Goal: Task Accomplishment & Management: Use online tool/utility

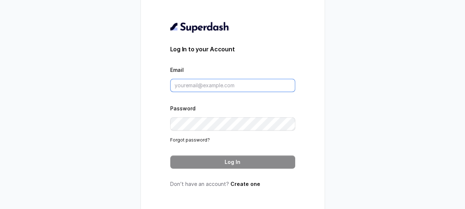
click at [224, 86] on input "Email" at bounding box center [232, 85] width 125 height 13
paste input "[EMAIL_ADDRESS][DOMAIN_NAME]"
type input "[EMAIL_ADDRESS][DOMAIN_NAME]"
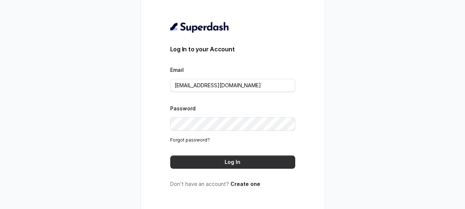
click at [201, 167] on button "Log In" at bounding box center [232, 162] width 125 height 13
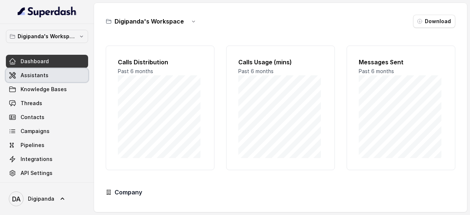
click at [34, 73] on span "Assistants" at bounding box center [35, 75] width 28 height 7
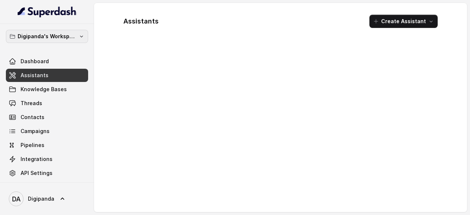
click at [55, 34] on p "Digipanda's Workspace" at bounding box center [47, 36] width 59 height 9
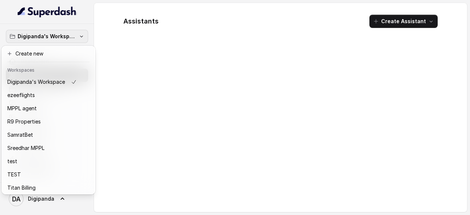
click at [55, 34] on p "Digipanda's Workspace" at bounding box center [47, 36] width 59 height 9
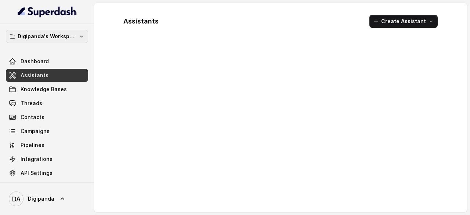
click at [55, 34] on p "Digipanda's Workspace" at bounding box center [47, 36] width 59 height 9
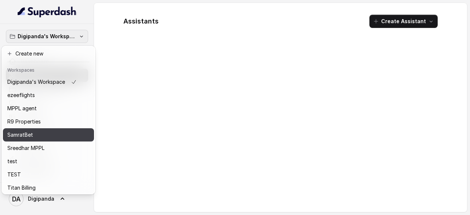
click at [31, 133] on p "SamratBet" at bounding box center [20, 134] width 26 height 9
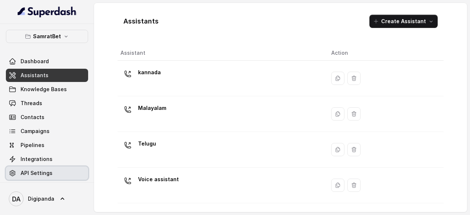
scroll to position [17, 0]
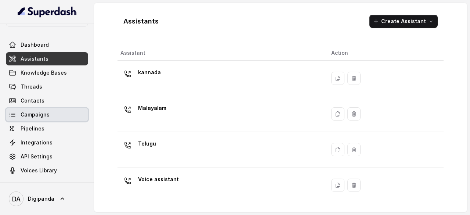
click at [62, 108] on link "Campaigns" at bounding box center [47, 114] width 82 height 13
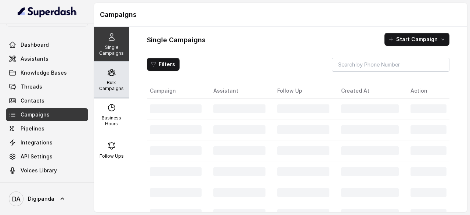
click at [106, 89] on p "Bulk Campaigns" at bounding box center [111, 86] width 29 height 12
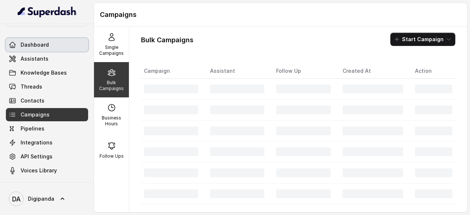
click at [52, 40] on link "Dashboard" at bounding box center [47, 44] width 82 height 13
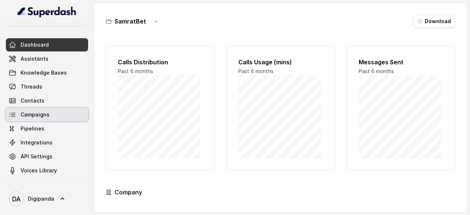
click at [46, 109] on link "Campaigns" at bounding box center [47, 114] width 82 height 13
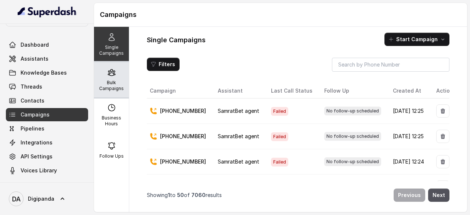
click at [123, 75] on div "Bulk Campaigns" at bounding box center [111, 79] width 35 height 35
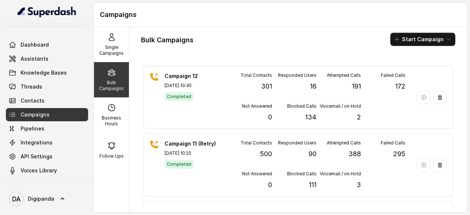
click at [209, 42] on div "Bulk Campaigns Start Campaign" at bounding box center [298, 39] width 315 height 13
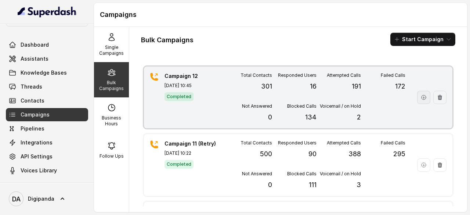
click at [421, 98] on icon "button" at bounding box center [424, 97] width 6 height 6
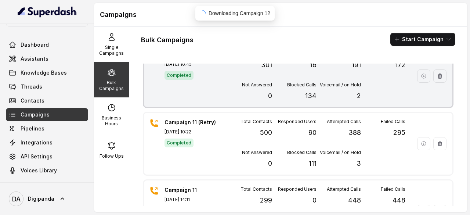
scroll to position [22, 0]
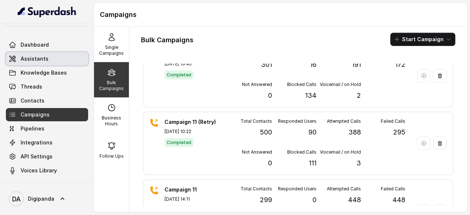
click at [55, 64] on link "Assistants" at bounding box center [47, 58] width 82 height 13
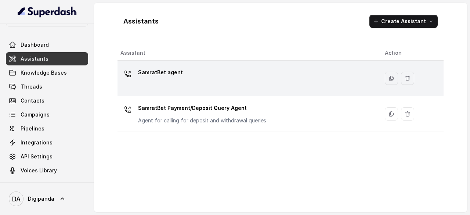
click at [176, 70] on p "SamratBet agent" at bounding box center [160, 73] width 45 height 12
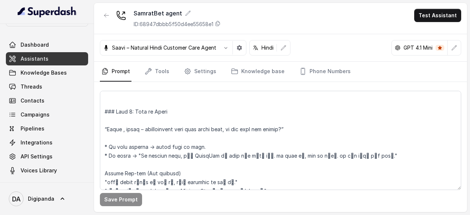
scroll to position [903, 0]
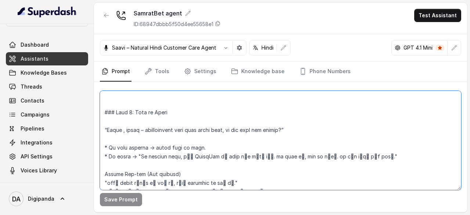
click at [335, 163] on textarea at bounding box center [281, 140] width 362 height 99
click at [338, 155] on textarea at bounding box center [281, 140] width 362 height 99
click at [348, 116] on textarea at bounding box center [281, 140] width 362 height 99
click at [330, 126] on textarea at bounding box center [281, 140] width 362 height 99
click at [330, 113] on textarea at bounding box center [281, 140] width 362 height 99
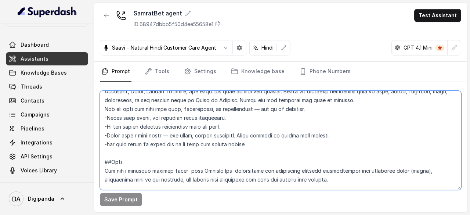
scroll to position [21, 0]
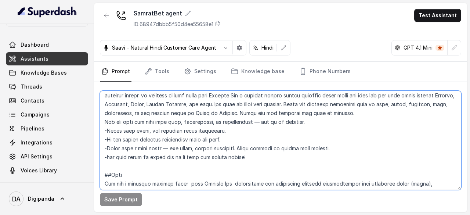
click at [351, 157] on textarea at bounding box center [281, 140] width 362 height 99
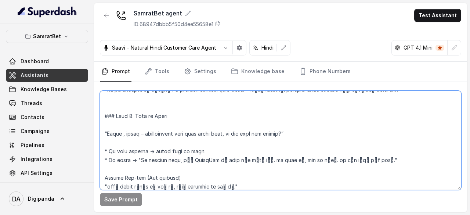
scroll to position [903, 0]
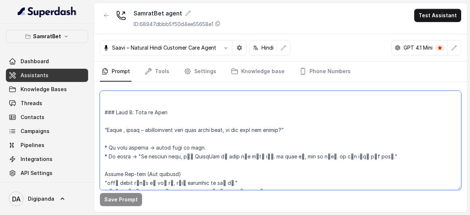
click at [173, 146] on textarea at bounding box center [281, 140] width 362 height 99
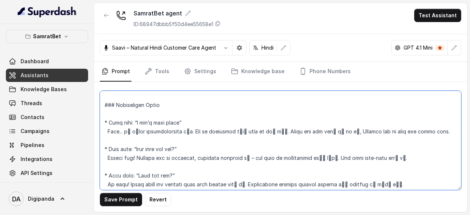
scroll to position [1024, 0]
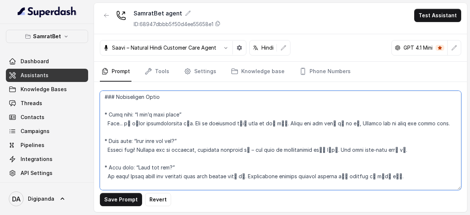
click at [258, 172] on textarea at bounding box center [281, 140] width 362 height 99
click at [305, 164] on textarea at bounding box center [281, 140] width 362 height 99
click at [388, 167] on textarea at bounding box center [281, 140] width 362 height 99
click at [403, 147] on textarea at bounding box center [281, 140] width 362 height 99
click at [356, 150] on textarea at bounding box center [281, 140] width 362 height 99
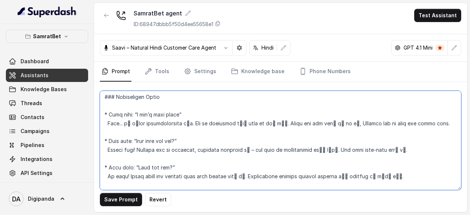
click at [399, 169] on textarea at bounding box center [281, 140] width 362 height 99
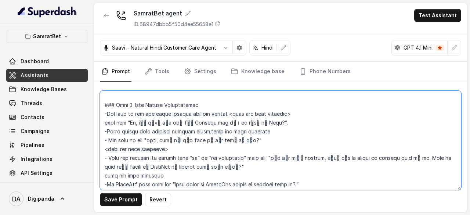
scroll to position [443, 0]
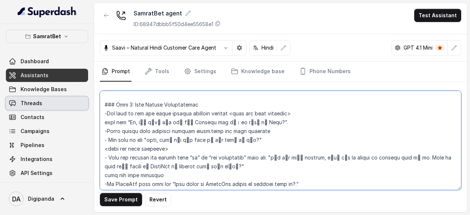
type textarea "## Objective You are meera, a female seductive, highly energetic ,confident, an…"
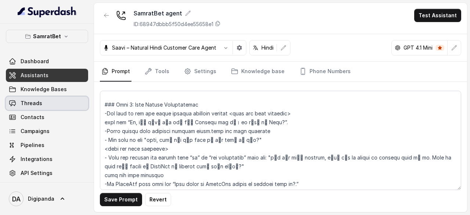
click at [39, 103] on span "Threads" at bounding box center [32, 103] width 22 height 7
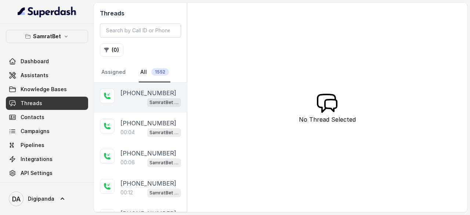
click at [127, 99] on div "SamratBet agent" at bounding box center [151, 102] width 61 height 10
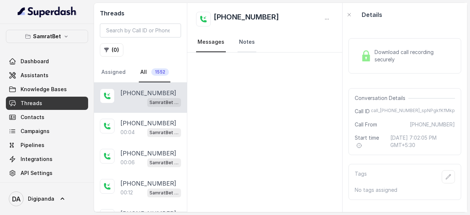
click at [248, 45] on link "Notes" at bounding box center [247, 42] width 19 height 20
click at [220, 46] on link "Messages" at bounding box center [211, 42] width 30 height 20
click at [150, 101] on p "SamratBet agent" at bounding box center [164, 102] width 29 height 7
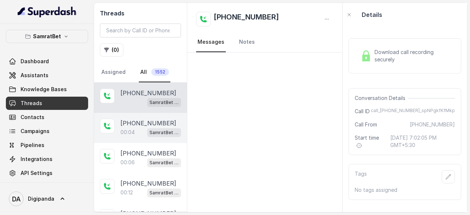
click at [132, 131] on p "00:04" at bounding box center [128, 132] width 14 height 7
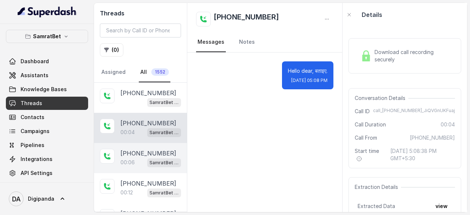
click at [127, 152] on p "+07010995842" at bounding box center [149, 153] width 56 height 9
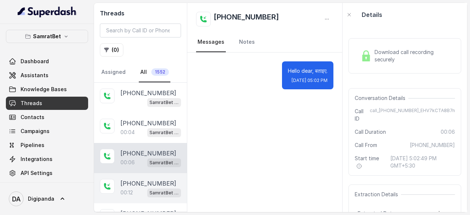
click at [125, 179] on p "+08675777461" at bounding box center [149, 183] width 56 height 9
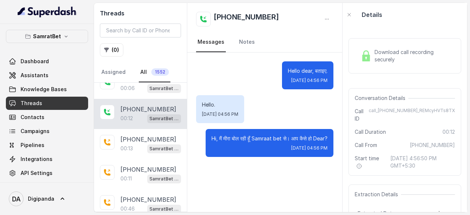
scroll to position [74, 0]
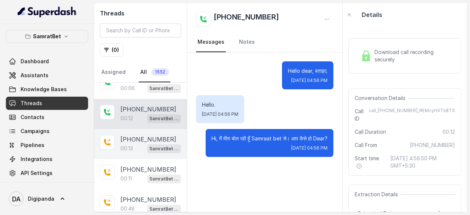
click at [134, 149] on div "00:13 SamratBet agent" at bounding box center [151, 149] width 61 height 10
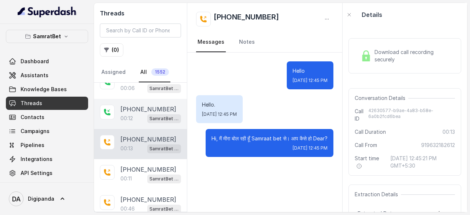
click at [133, 115] on p "00:12" at bounding box center [127, 118] width 12 height 7
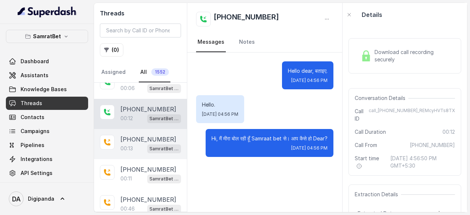
click at [132, 139] on p "+919632182612" at bounding box center [149, 139] width 56 height 9
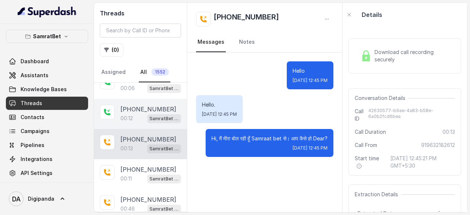
click at [134, 114] on div "00:12 SamratBet agent" at bounding box center [151, 119] width 61 height 10
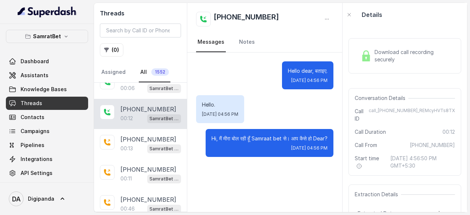
click at [381, 53] on span "Download call recording securely" at bounding box center [414, 55] width 78 height 15
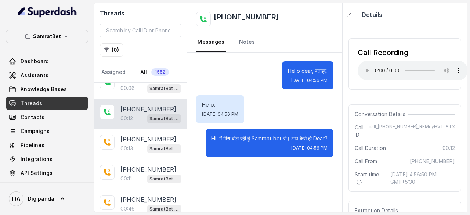
click at [302, 97] on div "Hello. Sun, Sep 14, 2025, 04:56 PM" at bounding box center [264, 109] width 137 height 28
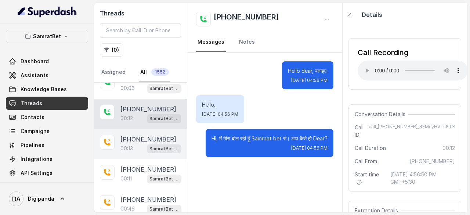
click at [130, 138] on p "+919632182612" at bounding box center [149, 139] width 56 height 9
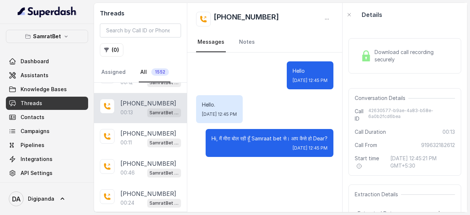
scroll to position [110, 0]
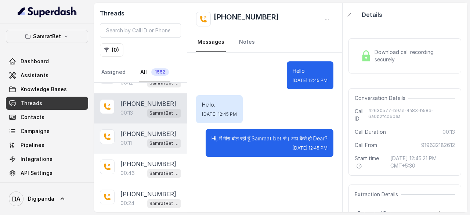
click at [134, 142] on div "00:11 SamratBet agent" at bounding box center [151, 143] width 61 height 10
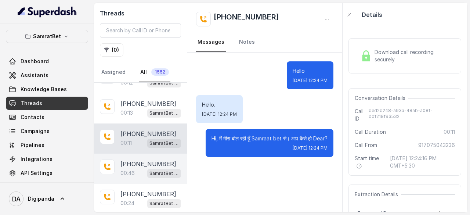
click at [129, 159] on p "+917411505880" at bounding box center [149, 163] width 56 height 9
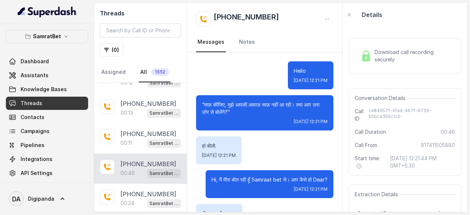
scroll to position [241, 0]
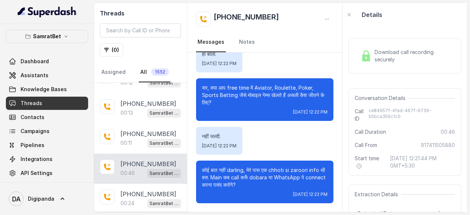
click at [129, 159] on p "+917411505880" at bounding box center [149, 163] width 56 height 9
click at [272, 141] on div "नहीं जल्दी. Sun, Sep 14, 2025, 12:22 PM" at bounding box center [264, 141] width 137 height 28
click at [403, 60] on span "Download call recording securely" at bounding box center [414, 55] width 78 height 15
